Goal: Task Accomplishment & Management: Manage account settings

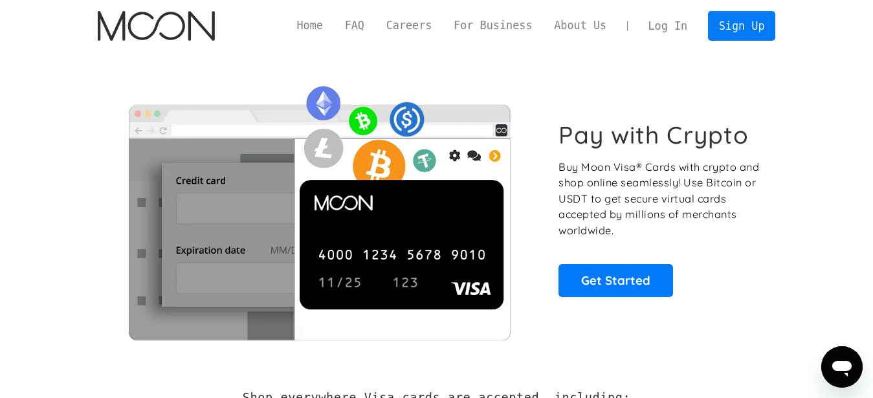
click at [680, 23] on link "Log In" at bounding box center [667, 26] width 61 height 28
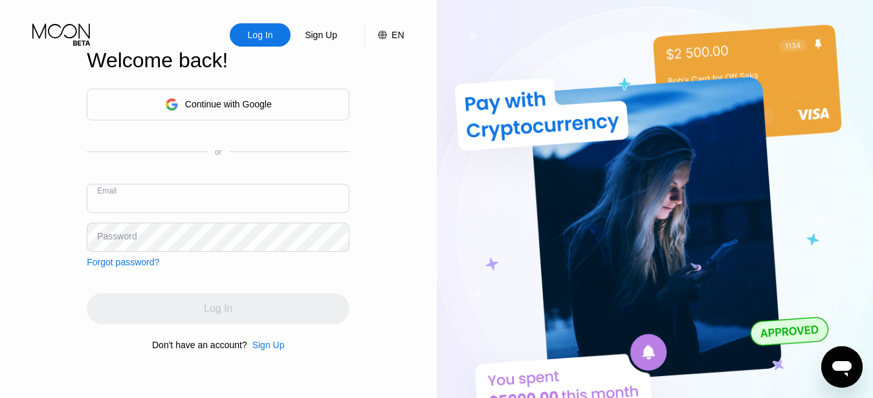
paste input "y30yyy@protonmail.com"
type input "y30yyy@protonmail.com"
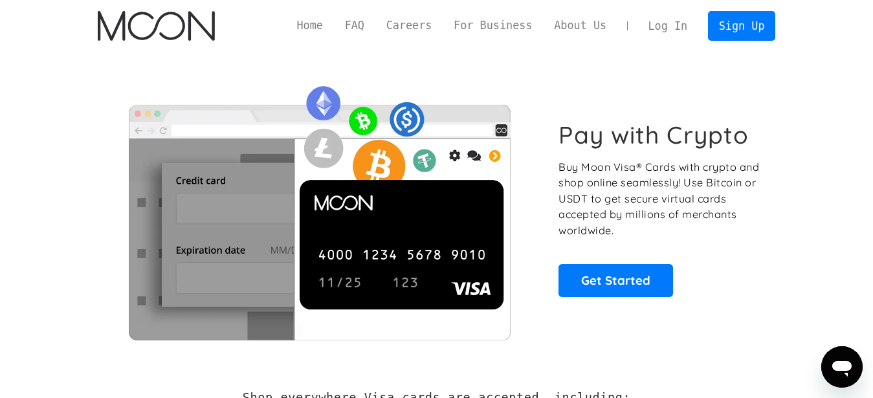
click at [677, 27] on link "Log In" at bounding box center [667, 26] width 61 height 28
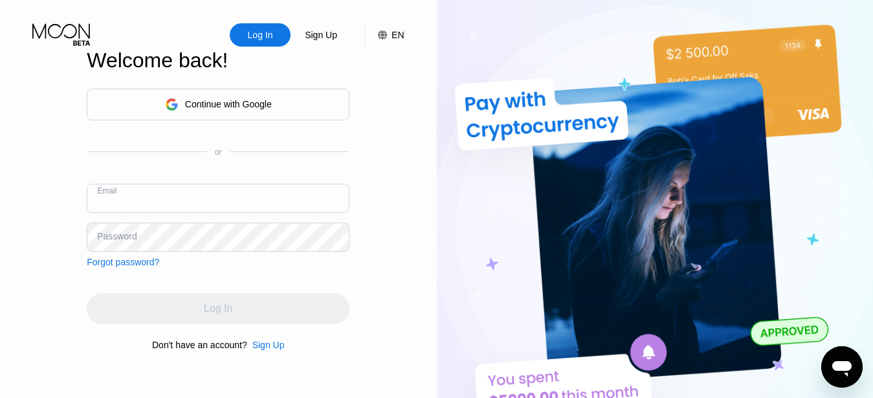
paste input "y30yyy@protonmail.com"
type input "y30yyy@protonmail.com"
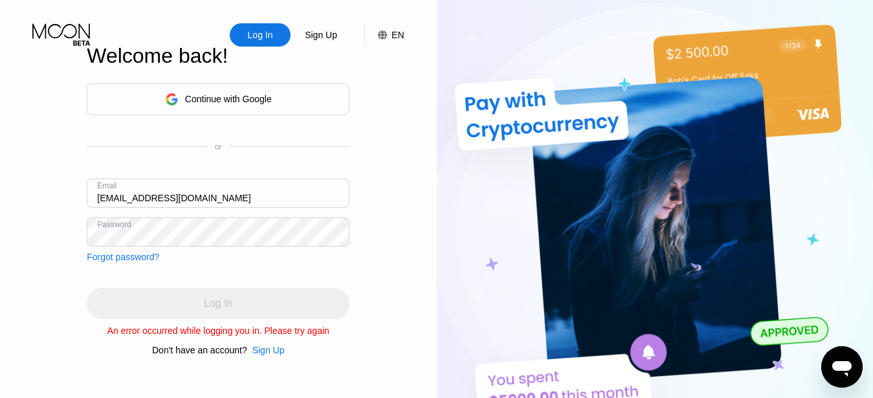
click at [311, 268] on div "Continue with Google or Email y30yyy@protonmail.com Password Forgot password? L…" at bounding box center [218, 219] width 263 height 272
click at [285, 298] on div "Log In" at bounding box center [218, 303] width 263 height 31
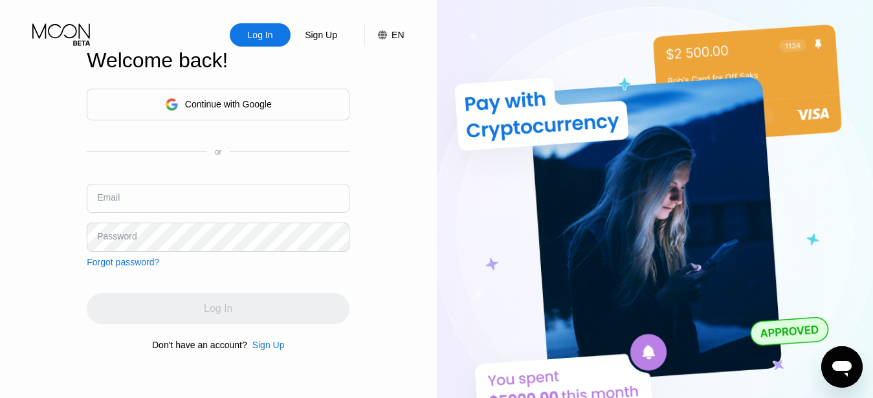
click at [107, 190] on input "text" at bounding box center [218, 198] width 263 height 29
click at [107, 189] on input "text" at bounding box center [218, 198] width 263 height 29
paste input "y30yyy@protonmail.com"
type input "y30yyy@protonmail.com"
